Goal: Find specific page/section: Find specific page/section

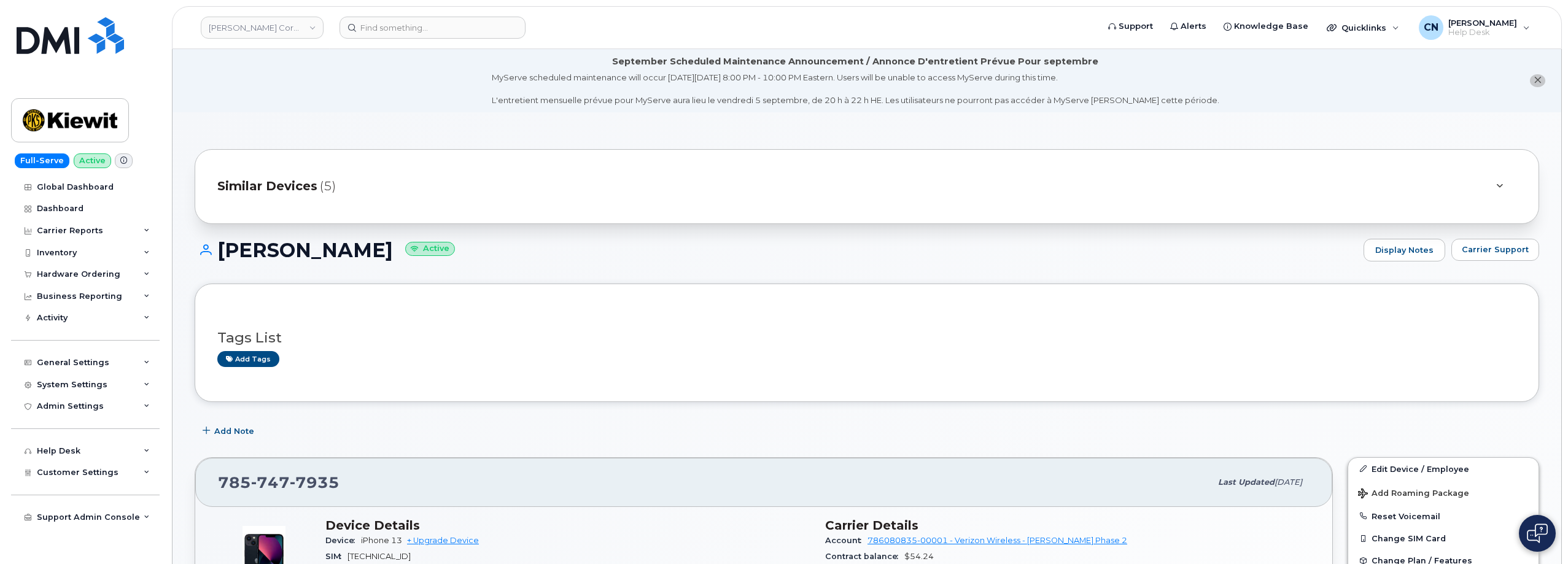
scroll to position [184, 0]
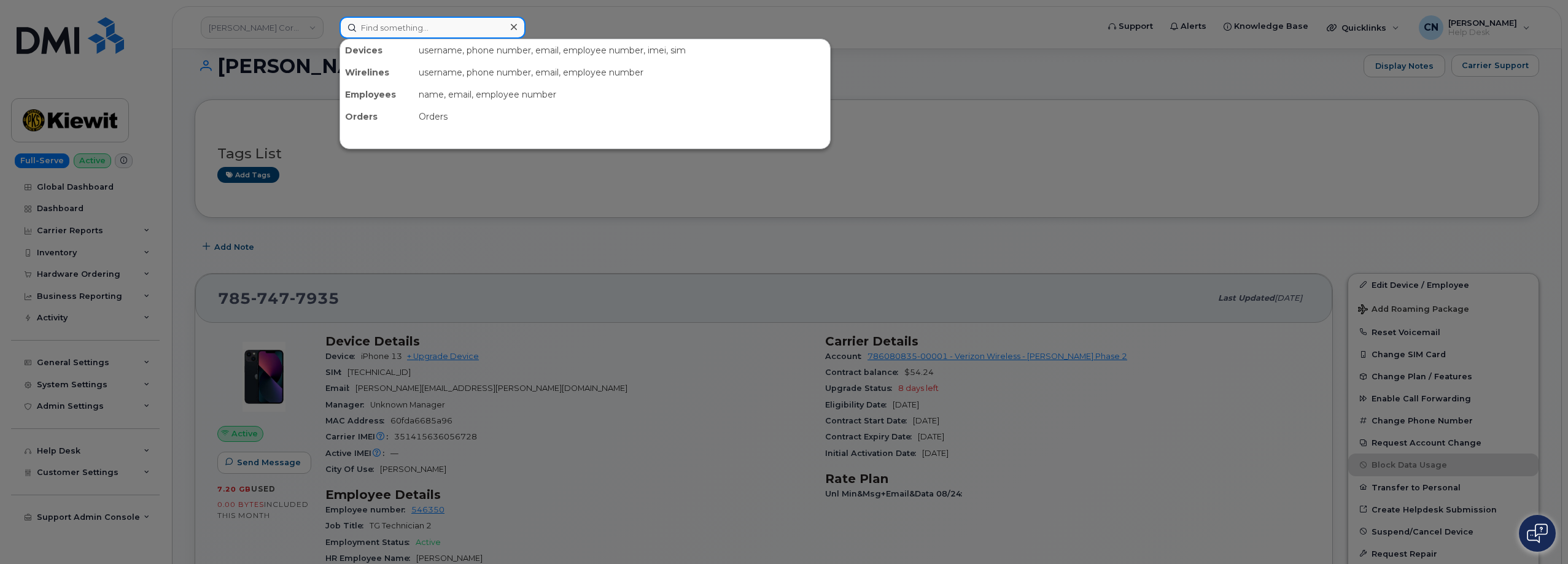
click at [399, 28] on input at bounding box center [432, 28] width 186 height 22
paste input "7083487233"
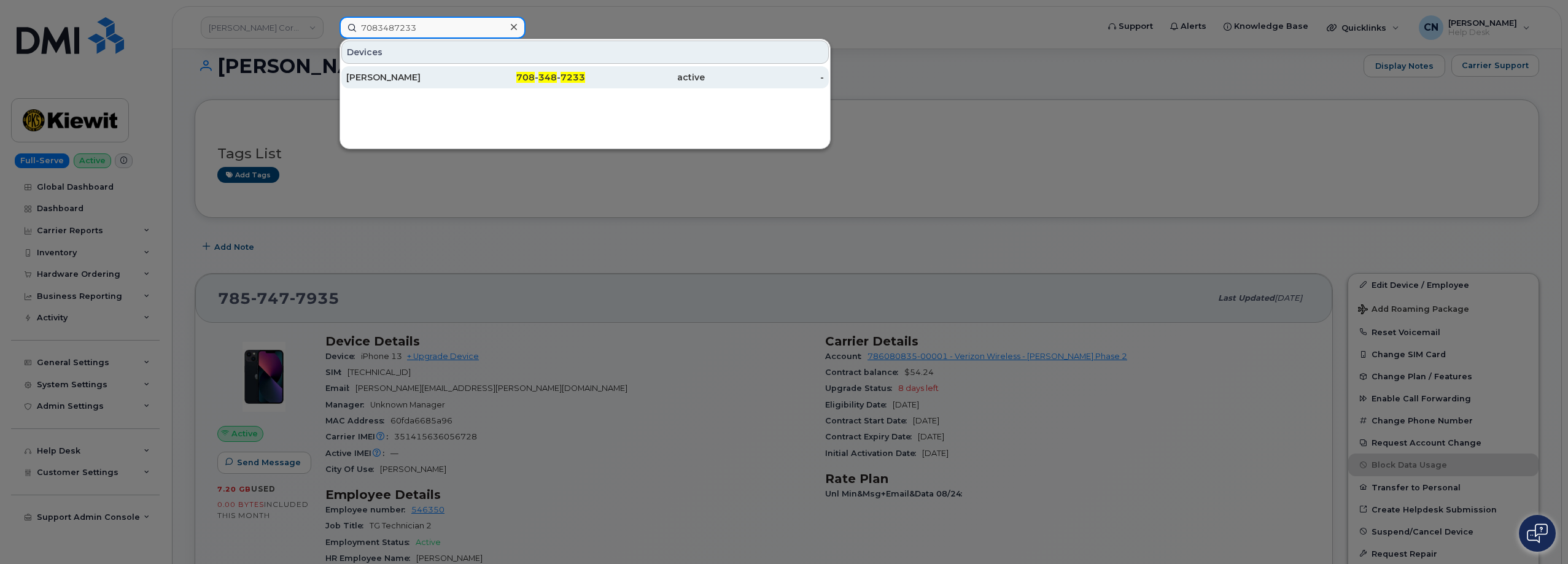
type input "7083487233"
click at [408, 80] on div "[PERSON_NAME]" at bounding box center [406, 77] width 120 height 13
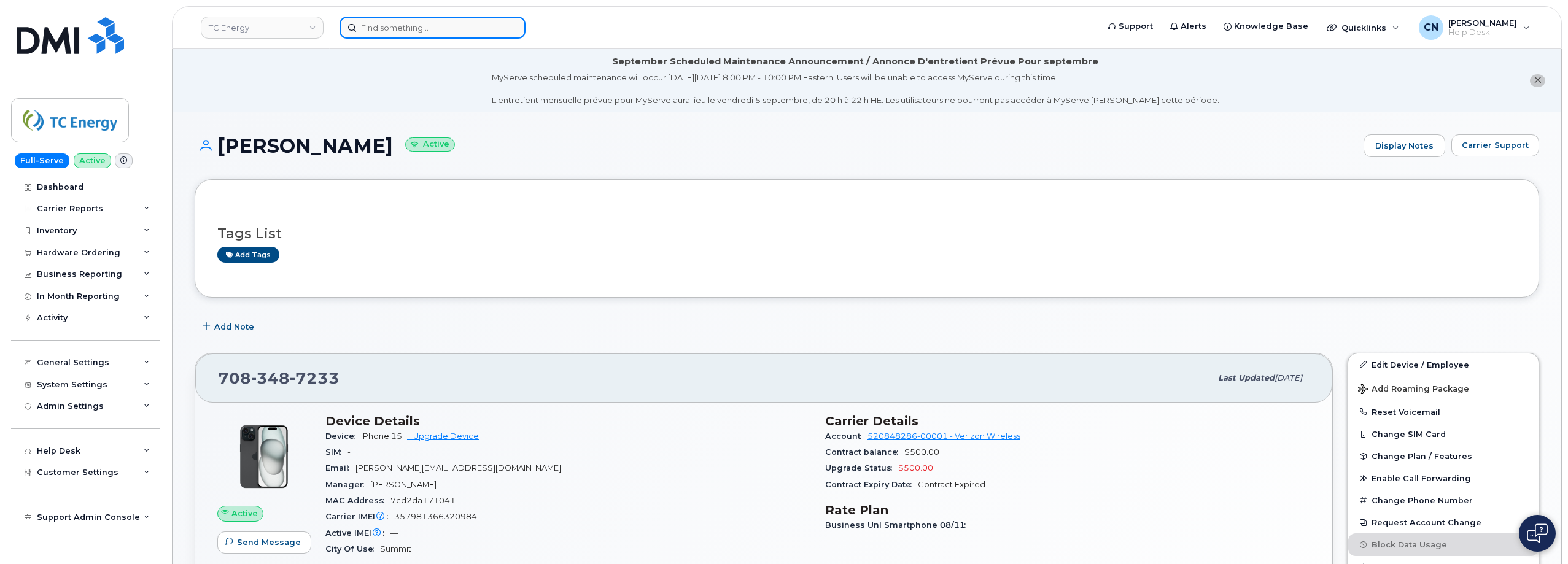
click at [413, 30] on input at bounding box center [432, 28] width 186 height 22
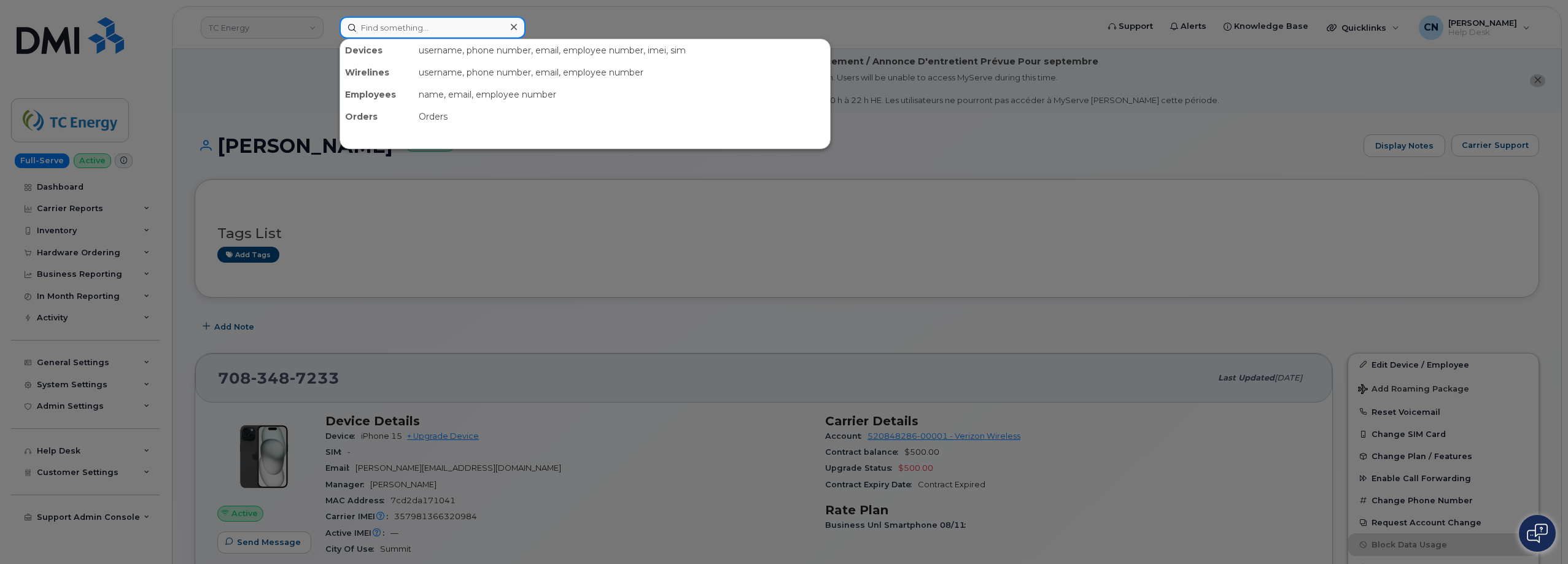
paste input "864 562 6198"
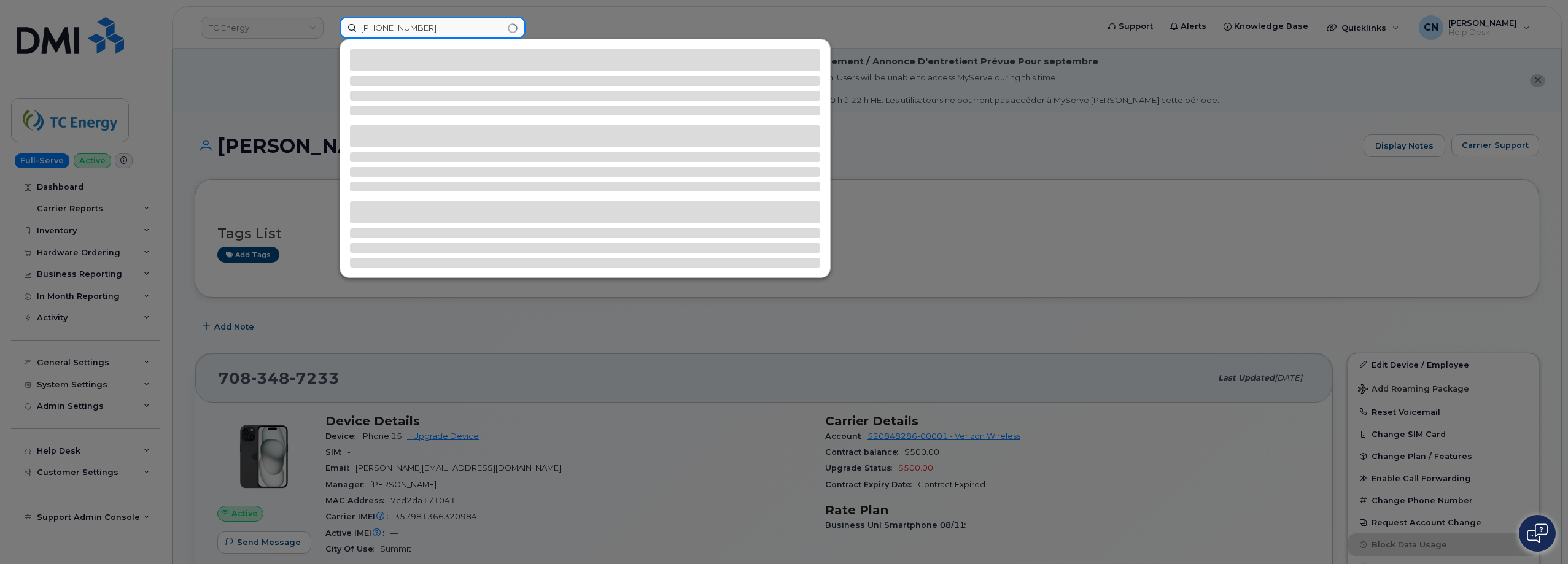
click at [364, 27] on input "864 562 6198" at bounding box center [432, 28] width 186 height 22
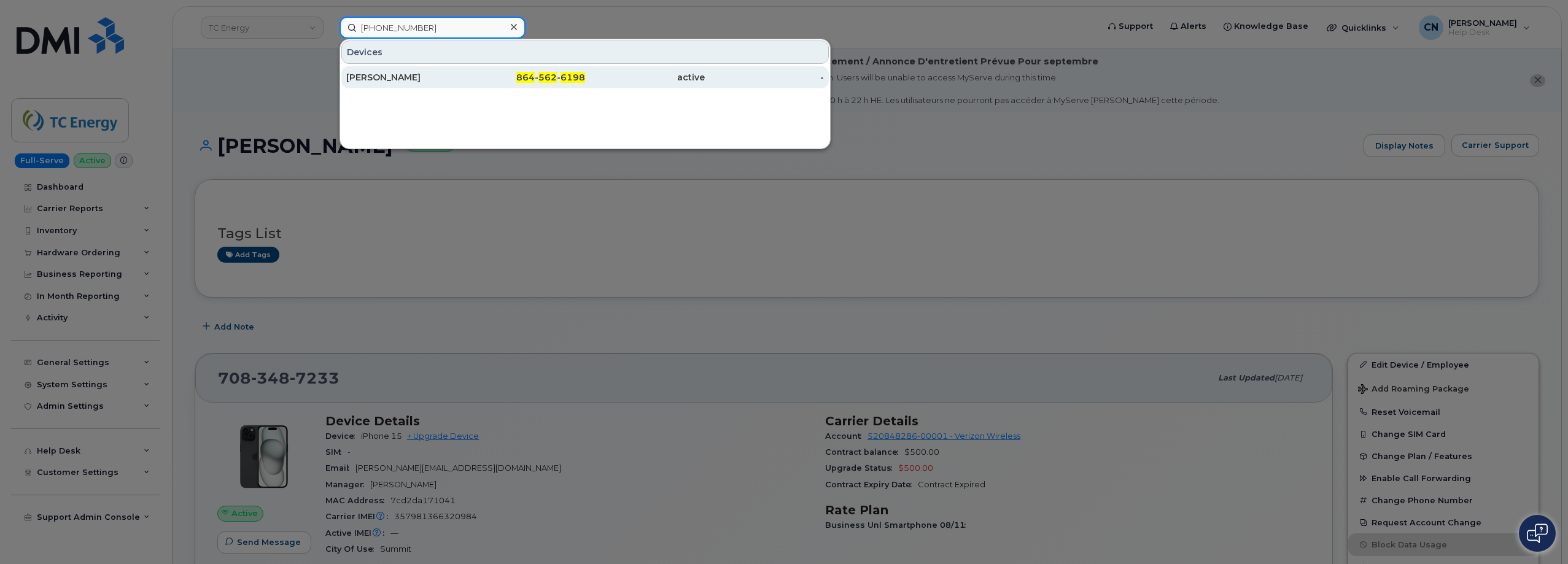
type input "864 562 6198"
click at [457, 68] on div "Mahesh Badhe" at bounding box center [406, 78] width 120 height 22
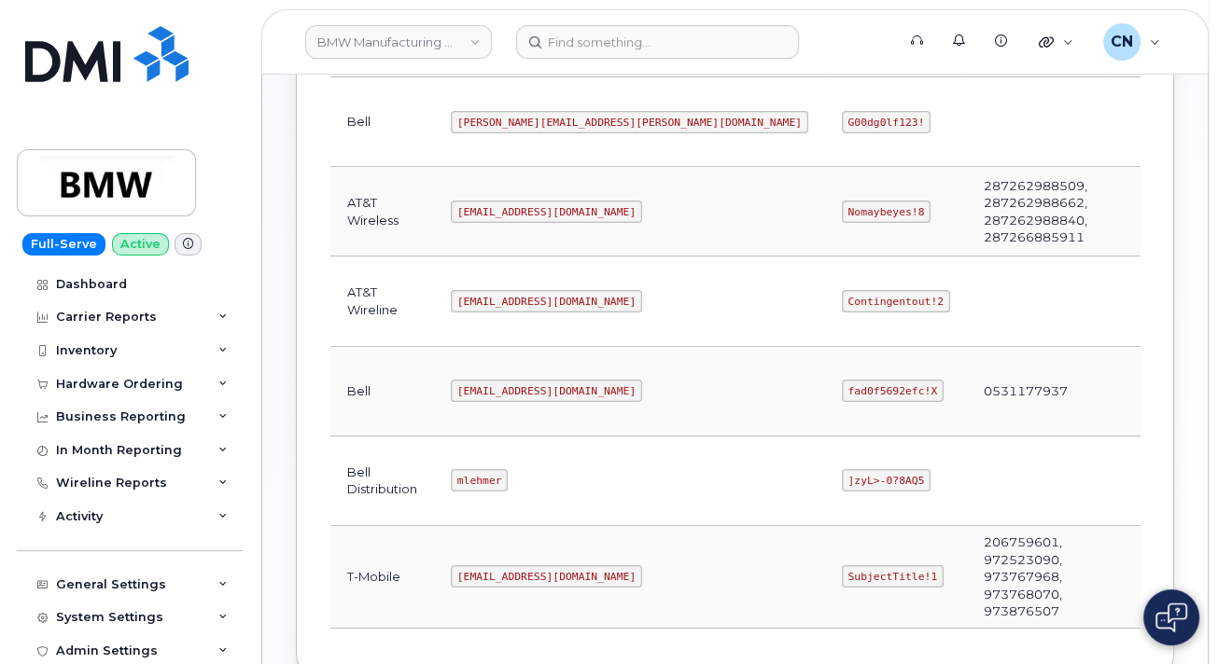
scroll to position [560, 0]
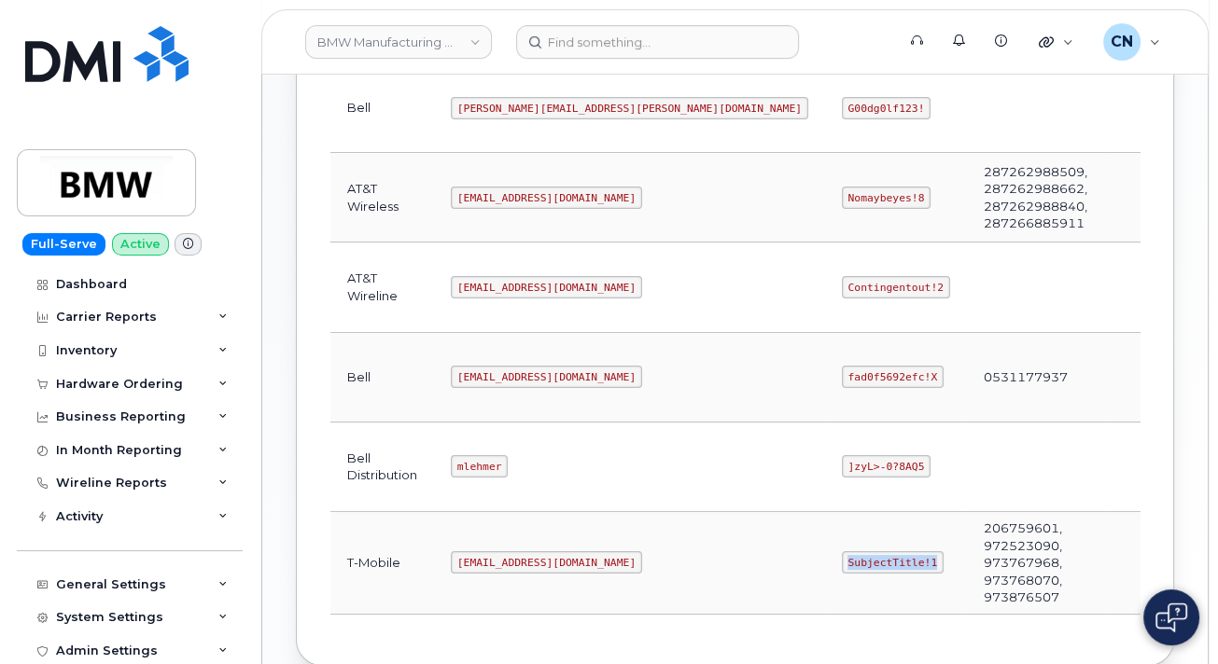
drag, startPoint x: 630, startPoint y: 538, endPoint x: 723, endPoint y: 551, distance: 94.2
click at [825, 551] on td "SubjectTitle!1" at bounding box center [896, 563] width 142 height 103
copy code "SubjectTitle!1"
